Goal: Transaction & Acquisition: Obtain resource

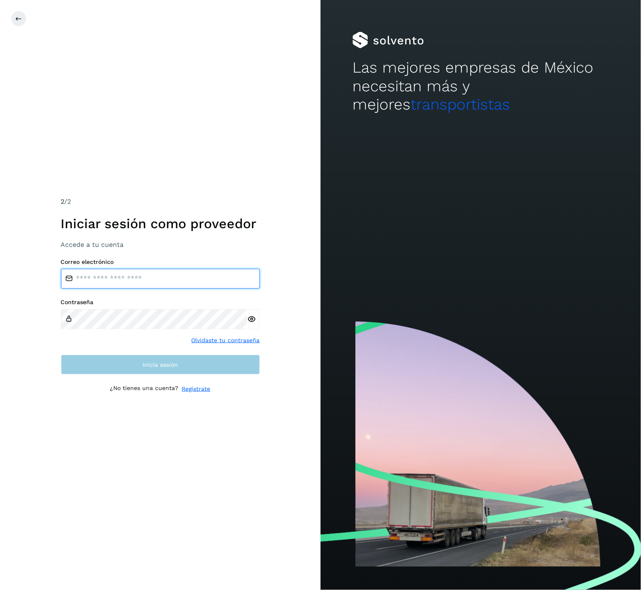
type input "**********"
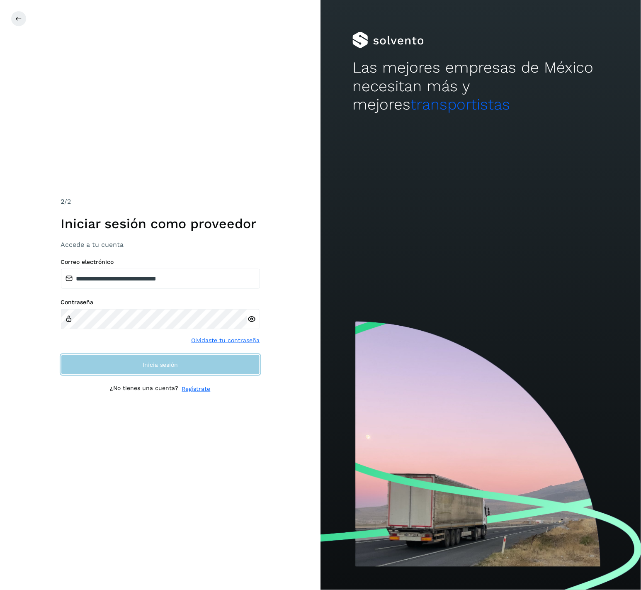
click at [178, 373] on button "Inicia sesión" at bounding box center [160, 365] width 199 height 20
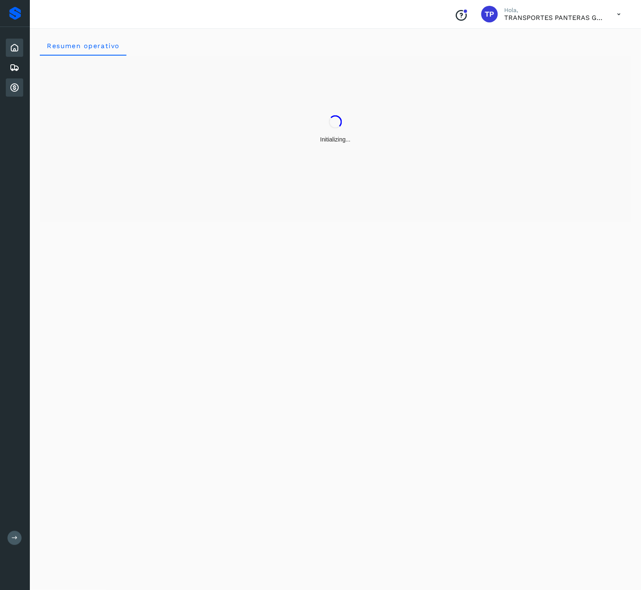
click at [12, 87] on icon at bounding box center [15, 88] width 10 height 10
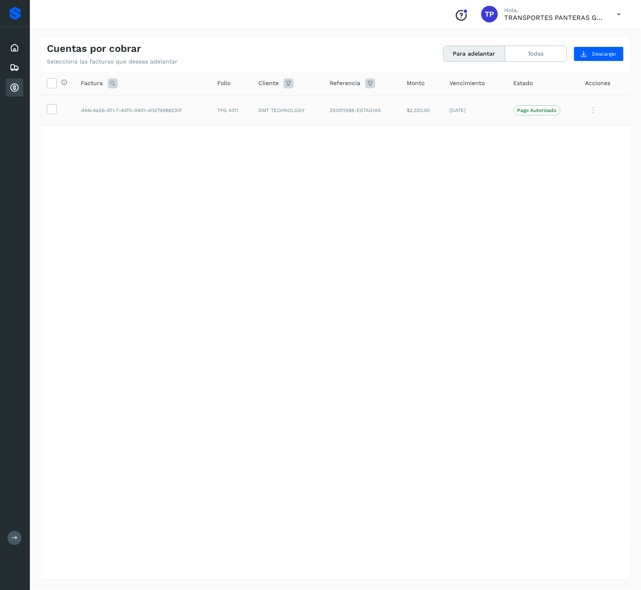
click at [235, 107] on td "TPG 4311" at bounding box center [231, 110] width 41 height 31
copy td "4311"
click at [46, 109] on td at bounding box center [57, 110] width 34 height 31
click at [51, 112] on icon at bounding box center [51, 108] width 9 height 9
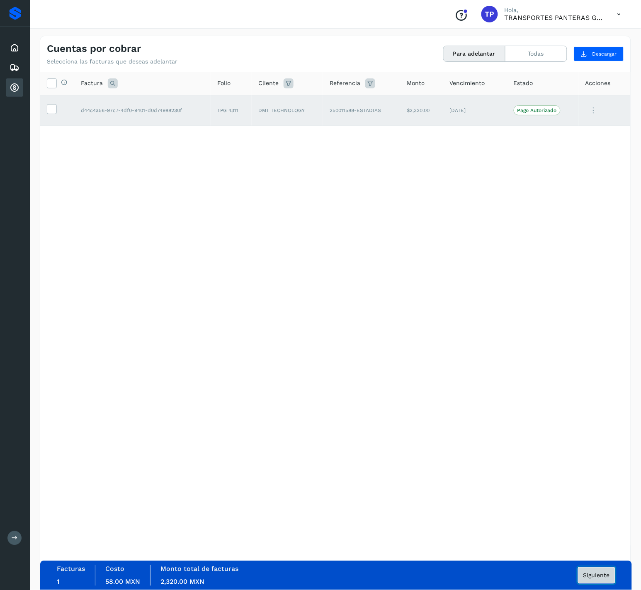
click at [590, 576] on span "Siguiente" at bounding box center [596, 575] width 27 height 6
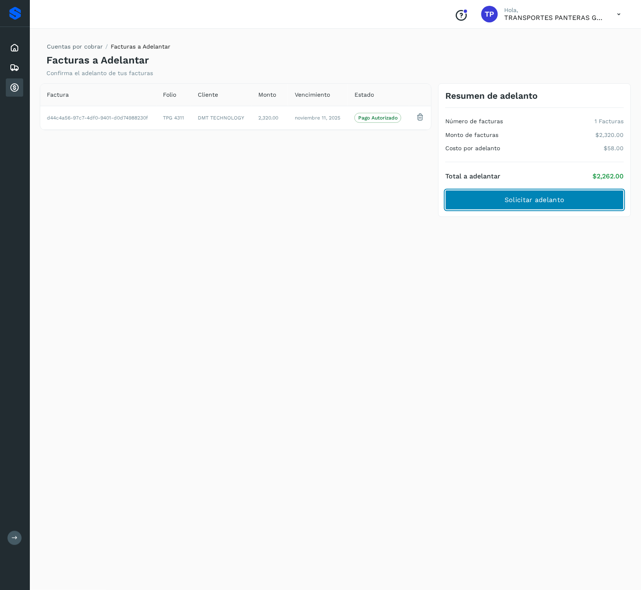
click at [523, 207] on button "Solicitar adelanto" at bounding box center [534, 200] width 179 height 20
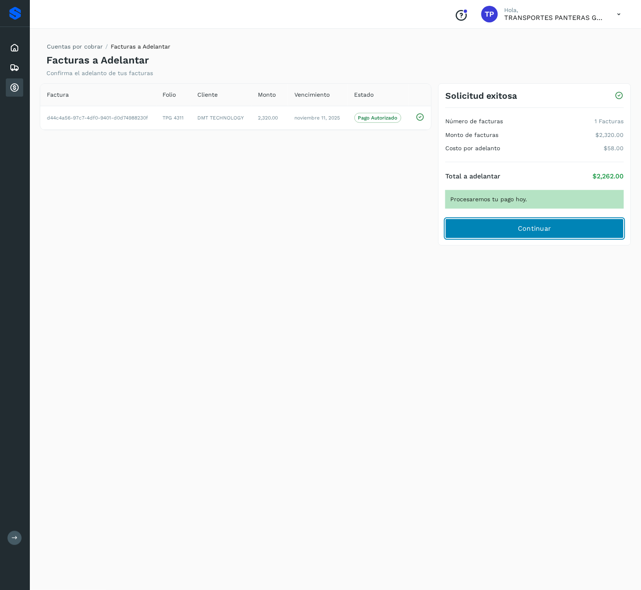
click at [534, 226] on span "Continuar" at bounding box center [535, 228] width 34 height 9
